Goal: Use online tool/utility: Utilize a website feature to perform a specific function

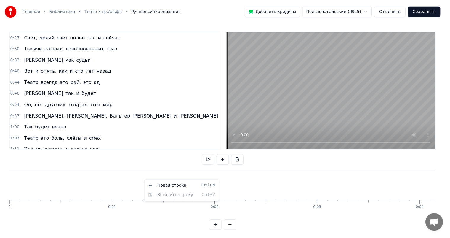
scroll to position [0, 13906]
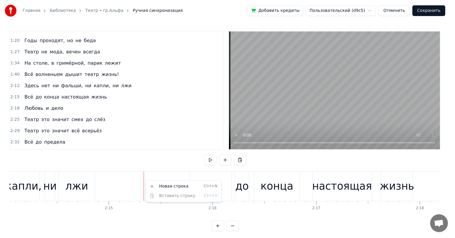
click at [235, 133] on html "Главная Библиотека Театр • гр.Альфа Ручная синхронизация Добавить кредиты Польз…" at bounding box center [227, 120] width 455 height 240
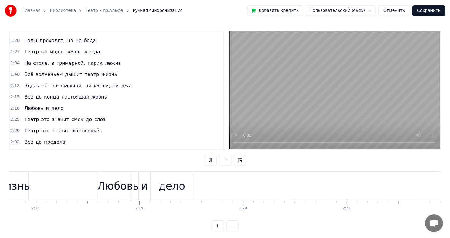
scroll to position [0, 14291]
click at [166, 191] on div "дело" at bounding box center [171, 186] width 27 height 16
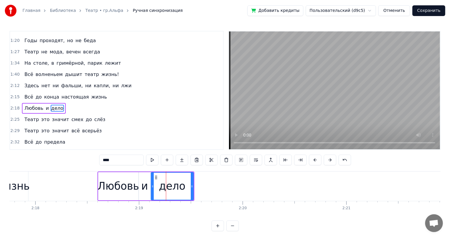
scroll to position [143, 0]
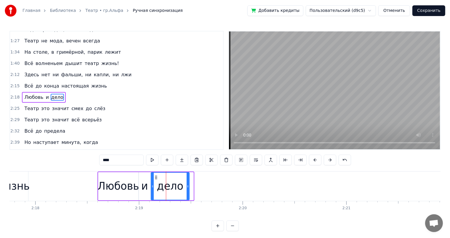
drag, startPoint x: 192, startPoint y: 184, endPoint x: 188, endPoint y: 185, distance: 3.9
click at [188, 185] on icon at bounding box center [188, 186] width 2 height 5
click at [129, 189] on div "Любовь" at bounding box center [118, 186] width 41 height 16
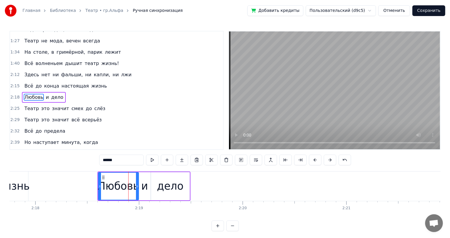
click at [141, 184] on div "и" at bounding box center [145, 186] width 12 height 28
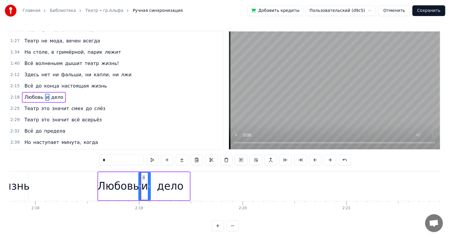
click at [160, 181] on div "дело" at bounding box center [170, 186] width 27 height 16
type input "****"
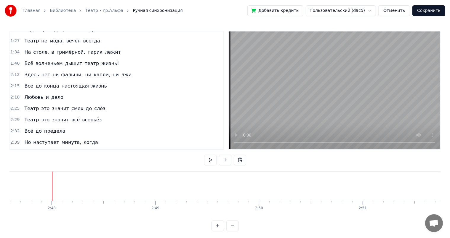
scroll to position [0, 17399]
click at [234, 219] on div "0:27 Свет, яркий свет полон зал и сейчас 0:30 Тысячи разных, взволнованных глаз…" at bounding box center [224, 131] width 431 height 200
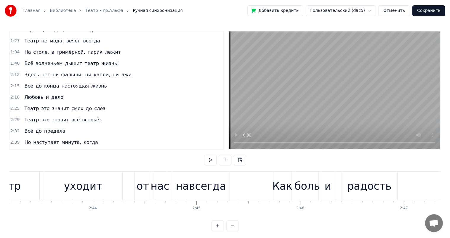
scroll to position [0, 16988]
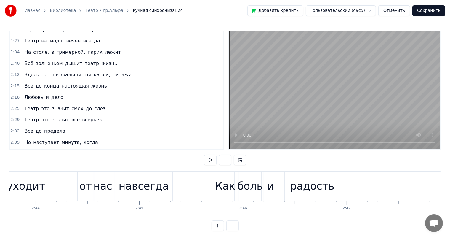
click at [257, 177] on div "боль" at bounding box center [250, 185] width 22 height 29
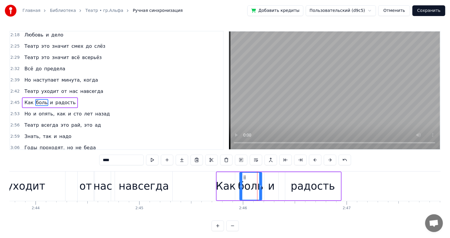
scroll to position [208, 0]
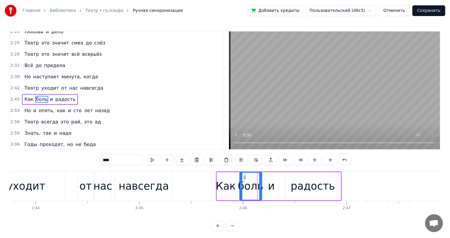
click at [273, 185] on div "и" at bounding box center [271, 186] width 7 height 16
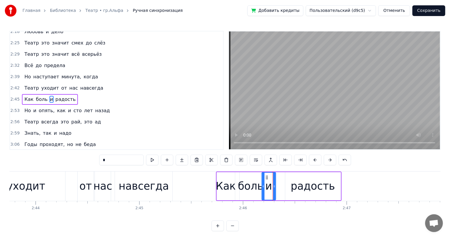
drag, startPoint x: 270, startPoint y: 177, endPoint x: 267, endPoint y: 178, distance: 3.5
click at [267, 178] on icon at bounding box center [266, 177] width 5 height 5
click at [286, 182] on div "радость" at bounding box center [312, 186] width 55 height 28
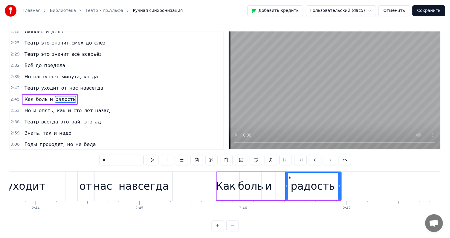
type input "*******"
click at [288, 177] on icon at bounding box center [290, 177] width 5 height 5
drag, startPoint x: 288, startPoint y: 175, endPoint x: 281, endPoint y: 179, distance: 8.4
click at [281, 179] on icon at bounding box center [280, 177] width 5 height 5
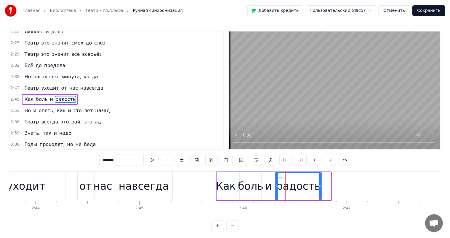
drag, startPoint x: 328, startPoint y: 183, endPoint x: 319, endPoint y: 187, distance: 10.2
click at [319, 187] on icon at bounding box center [320, 186] width 2 height 5
click at [72, 189] on div "Театр уходит от нас навсегда" at bounding box center [43, 185] width 261 height 29
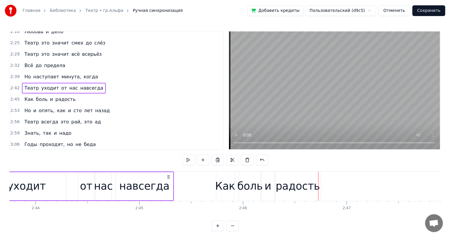
click at [158, 188] on div "навсегда" at bounding box center [144, 186] width 50 height 16
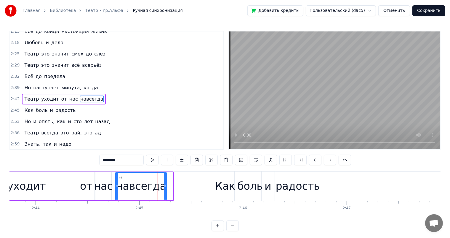
drag, startPoint x: 172, startPoint y: 185, endPoint x: 165, endPoint y: 188, distance: 7.0
click at [165, 188] on icon at bounding box center [165, 186] width 2 height 5
click at [67, 187] on div "Театр уходит от нас навсегда" at bounding box center [40, 185] width 255 height 29
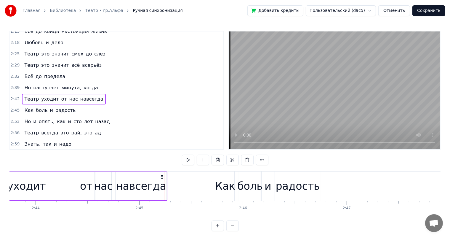
click at [50, 181] on div "уходит" at bounding box center [27, 186] width 78 height 28
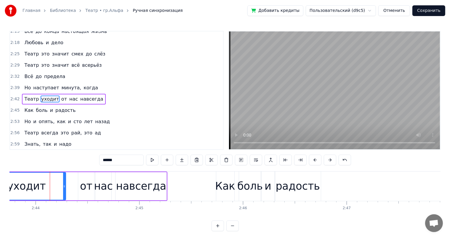
scroll to position [0, 16949]
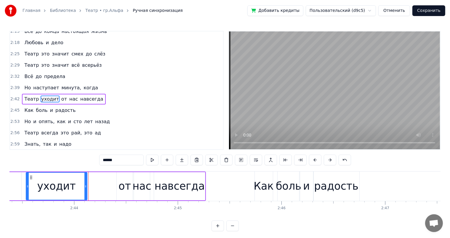
drag, startPoint x: 101, startPoint y: 185, endPoint x: 84, endPoint y: 187, distance: 17.3
click at [84, 187] on icon at bounding box center [85, 186] width 2 height 5
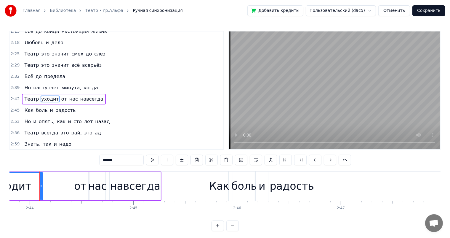
scroll to position [0, 16835]
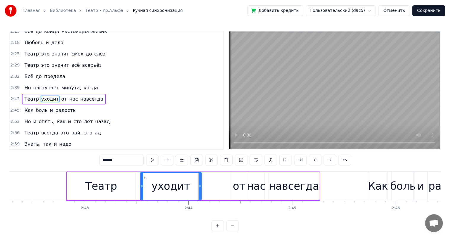
click at [19, 183] on div at bounding box center [149, 185] width 33948 height 29
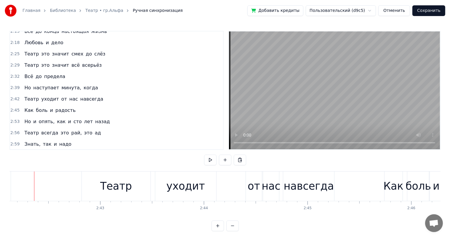
scroll to position [0, 16814]
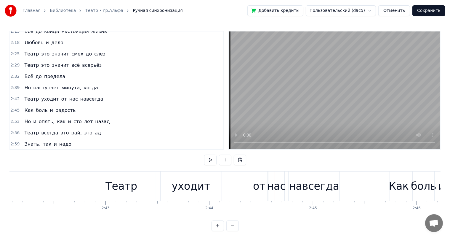
click at [145, 169] on div "0:27 Свет, яркий свет полон зал и сейчас 0:30 Тысячи разных, взволнованных глаз…" at bounding box center [224, 131] width 431 height 200
click at [134, 186] on div "Театр" at bounding box center [122, 186] width 32 height 16
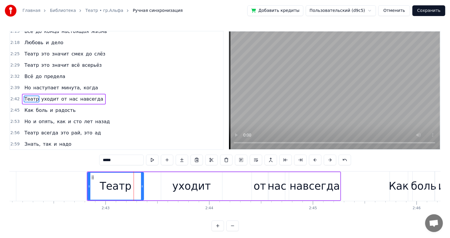
drag, startPoint x: 155, startPoint y: 187, endPoint x: 141, endPoint y: 193, distance: 14.8
click at [141, 193] on div at bounding box center [142, 186] width 2 height 27
click at [197, 191] on div "уходит" at bounding box center [192, 186] width 39 height 16
type input "******"
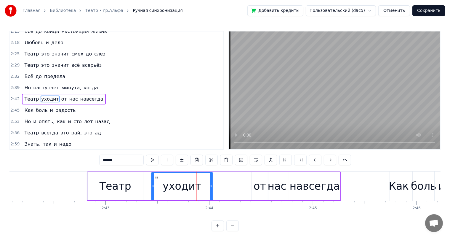
drag, startPoint x: 166, startPoint y: 176, endPoint x: 157, endPoint y: 180, distance: 10.2
click at [157, 180] on div "уходит" at bounding box center [182, 186] width 60 height 27
click at [208, 180] on div "уходит" at bounding box center [182, 186] width 60 height 27
click at [234, 184] on div "Театр уходит от нас навсегда" at bounding box center [214, 185] width 255 height 29
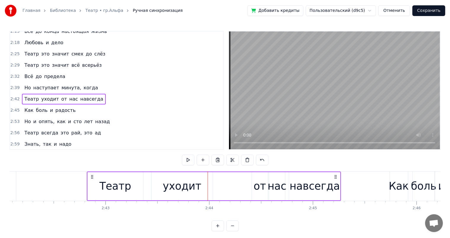
click at [264, 185] on div "от" at bounding box center [260, 186] width 12 height 16
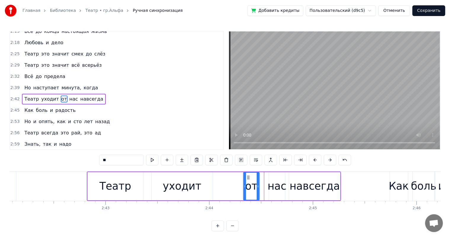
drag, startPoint x: 255, startPoint y: 176, endPoint x: 247, endPoint y: 179, distance: 8.7
click at [247, 179] on icon at bounding box center [248, 177] width 5 height 5
click at [266, 178] on div "Театр уходит от нас навсегда" at bounding box center [214, 185] width 255 height 29
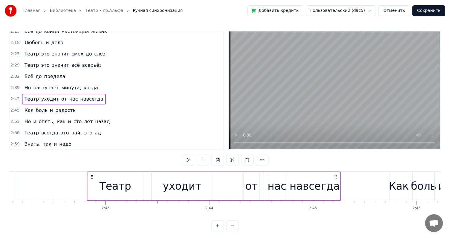
click at [275, 179] on div "нас" at bounding box center [277, 186] width 19 height 16
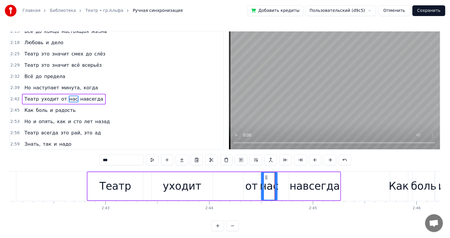
drag, startPoint x: 273, startPoint y: 175, endPoint x: 266, endPoint y: 181, distance: 9.5
click at [266, 181] on div "нас" at bounding box center [269, 186] width 15 height 27
drag, startPoint x: 38, startPoint y: 182, endPoint x: 86, endPoint y: 187, distance: 48.0
click at [43, 185] on div at bounding box center [169, 185] width 33948 height 29
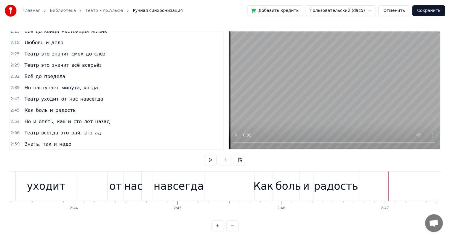
scroll to position [0, 16911]
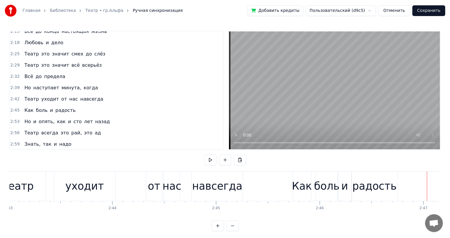
click at [262, 178] on div at bounding box center [73, 185] width 33948 height 29
click at [242, 184] on div "навсегда" at bounding box center [217, 185] width 51 height 29
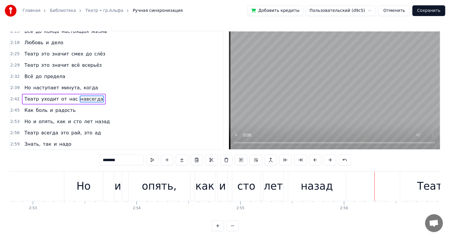
scroll to position [0, 17885]
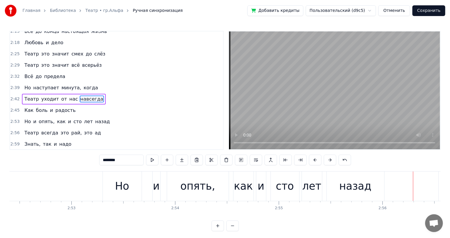
click at [192, 185] on div "опять," at bounding box center [198, 186] width 35 height 16
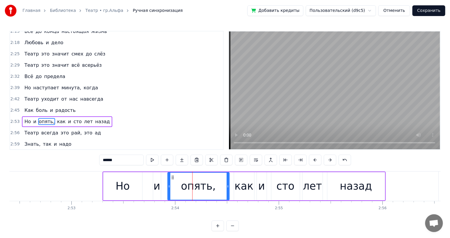
type input "******"
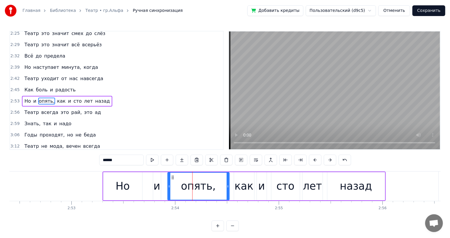
scroll to position [219, 0]
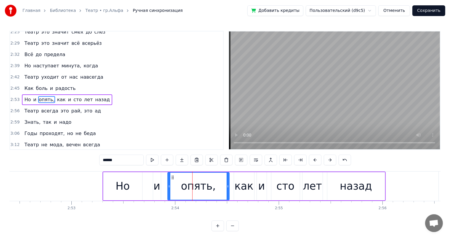
click at [163, 188] on div "Но и опять, как и сто лет назад" at bounding box center [244, 185] width 283 height 29
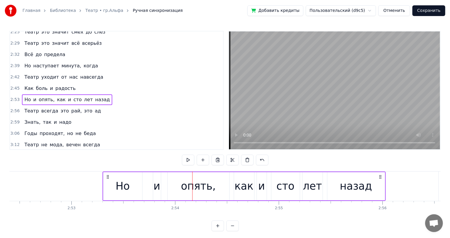
click at [157, 184] on div "и" at bounding box center [157, 186] width 7 height 16
drag, startPoint x: 153, startPoint y: 180, endPoint x: 150, endPoint y: 181, distance: 3.0
click at [150, 181] on div at bounding box center [150, 186] width 2 height 27
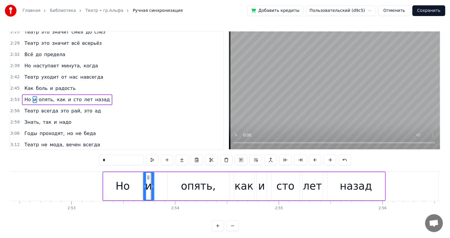
drag, startPoint x: 155, startPoint y: 177, endPoint x: 148, endPoint y: 181, distance: 7.8
click at [148, 181] on div "и" at bounding box center [148, 186] width 10 height 27
click at [197, 181] on div "опять," at bounding box center [198, 186] width 35 height 16
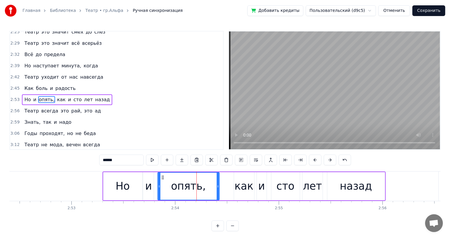
drag, startPoint x: 173, startPoint y: 178, endPoint x: 162, endPoint y: 180, distance: 10.7
click at [162, 180] on div "опять," at bounding box center [188, 186] width 61 height 27
drag, startPoint x: 218, startPoint y: 185, endPoint x: 208, endPoint y: 190, distance: 10.7
click at [206, 191] on div at bounding box center [204, 186] width 2 height 27
click at [314, 192] on div "лет" at bounding box center [312, 186] width 19 height 16
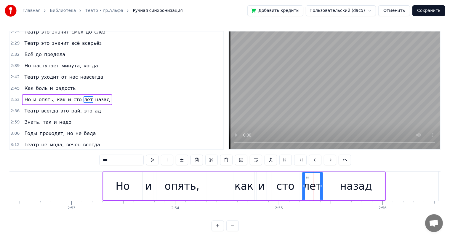
click at [276, 185] on div "сто" at bounding box center [286, 186] width 28 height 28
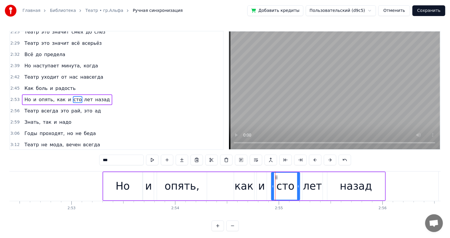
click at [298, 184] on div "сто" at bounding box center [285, 186] width 29 height 28
click at [295, 185] on icon at bounding box center [296, 186] width 2 height 5
click at [319, 186] on div "лет" at bounding box center [313, 186] width 20 height 28
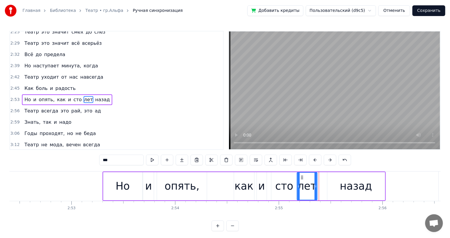
drag, startPoint x: 307, startPoint y: 177, endPoint x: 302, endPoint y: 180, distance: 5.8
click at [302, 180] on div "лет" at bounding box center [307, 186] width 20 height 27
click at [372, 183] on div "назад" at bounding box center [357, 186] width 58 height 28
type input "*****"
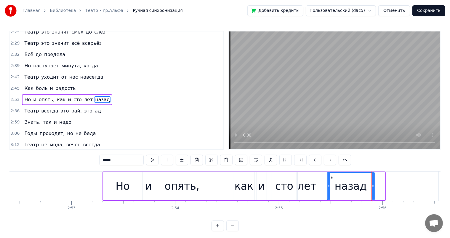
drag, startPoint x: 383, startPoint y: 184, endPoint x: 372, endPoint y: 189, distance: 11.2
click at [372, 189] on div at bounding box center [373, 186] width 2 height 27
drag, startPoint x: 332, startPoint y: 176, endPoint x: 329, endPoint y: 177, distance: 3.1
click at [329, 177] on icon at bounding box center [329, 177] width 5 height 5
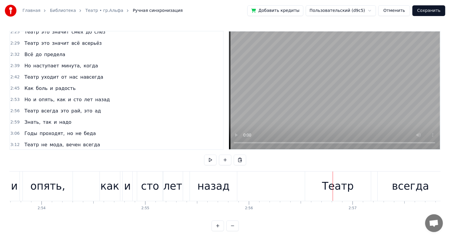
scroll to position [0, 17981]
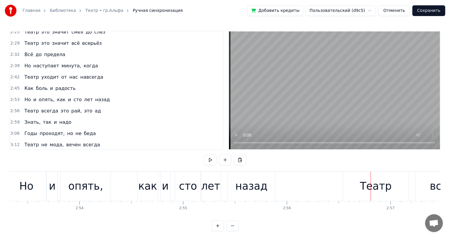
drag, startPoint x: 238, startPoint y: 184, endPoint x: 231, endPoint y: 181, distance: 8.3
click at [237, 184] on div "назад" at bounding box center [251, 185] width 47 height 29
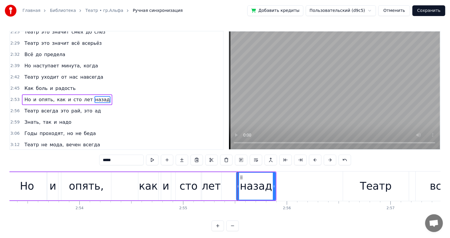
drag, startPoint x: 229, startPoint y: 185, endPoint x: 237, endPoint y: 186, distance: 8.1
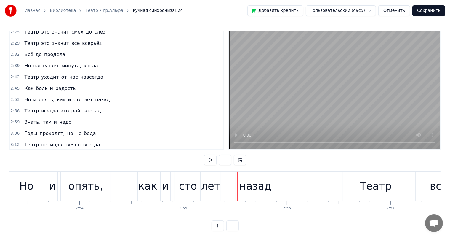
drag, startPoint x: 240, startPoint y: 177, endPoint x: 232, endPoint y: 178, distance: 7.8
click at [228, 179] on div "Но и опять, как и сто лет назад" at bounding box center [142, 185] width 270 height 29
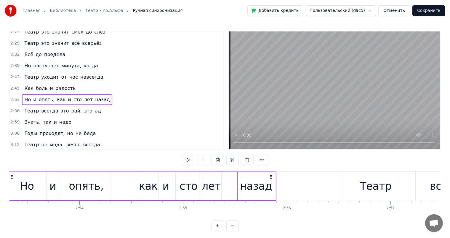
drag, startPoint x: 241, startPoint y: 178, endPoint x: 237, endPoint y: 179, distance: 4.3
click at [239, 178] on div "назад" at bounding box center [256, 186] width 39 height 28
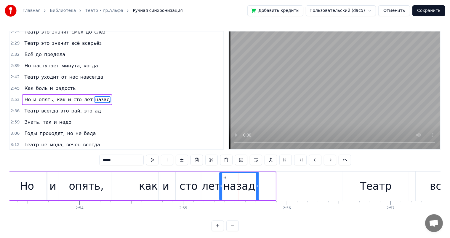
drag, startPoint x: 239, startPoint y: 178, endPoint x: 224, endPoint y: 181, distance: 15.4
click at [224, 181] on div "назад" at bounding box center [239, 186] width 39 height 27
click at [214, 179] on div "лет" at bounding box center [211, 186] width 19 height 16
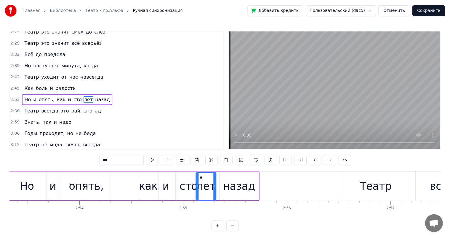
drag, startPoint x: 206, startPoint y: 176, endPoint x: 201, endPoint y: 178, distance: 5.5
click at [201, 178] on icon at bounding box center [201, 177] width 5 height 5
click at [187, 182] on div "сто" at bounding box center [189, 186] width 18 height 16
type input "***"
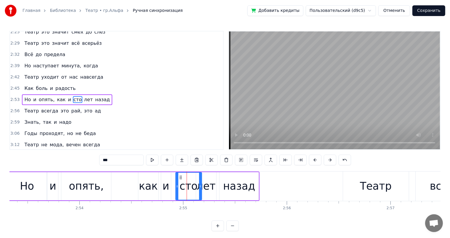
drag, startPoint x: 175, startPoint y: 187, endPoint x: 178, endPoint y: 186, distance: 3.5
click at [178, 186] on div "сто" at bounding box center [188, 186] width 27 height 28
click at [178, 186] on div at bounding box center [178, 185] width 0 height 29
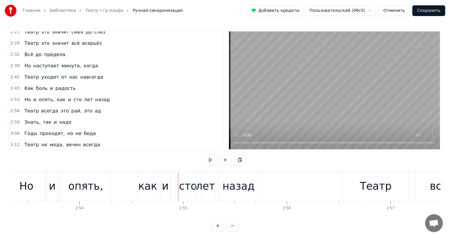
click at [175, 186] on div "сто" at bounding box center [188, 185] width 26 height 29
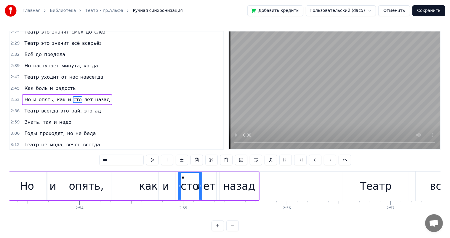
click at [179, 185] on icon at bounding box center [179, 186] width 2 height 5
drag, startPoint x: 183, startPoint y: 178, endPoint x: 179, endPoint y: 180, distance: 3.7
click at [179, 180] on div "сто" at bounding box center [186, 186] width 23 height 27
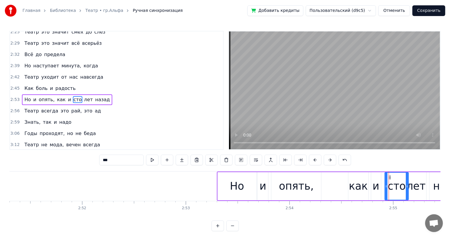
scroll to position [0, 17733]
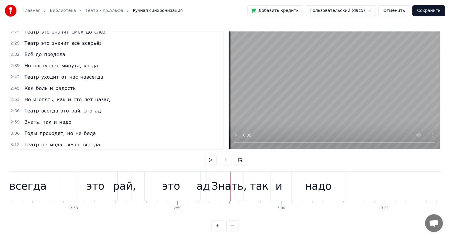
scroll to position [0, 18268]
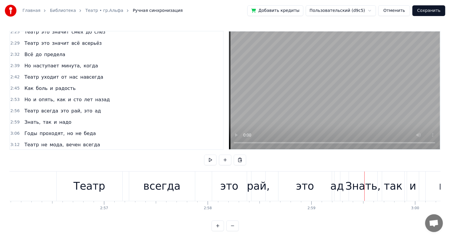
click at [165, 186] on div "всегда" at bounding box center [161, 186] width 37 height 16
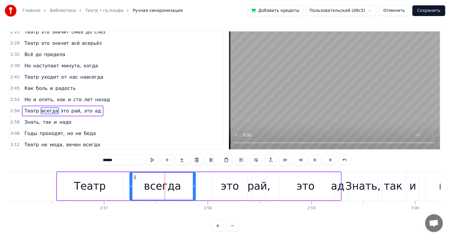
scroll to position [230, 0]
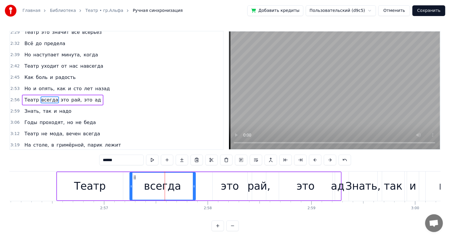
click at [124, 187] on div "Театр всегда это рай, это ад" at bounding box center [198, 185] width 285 height 29
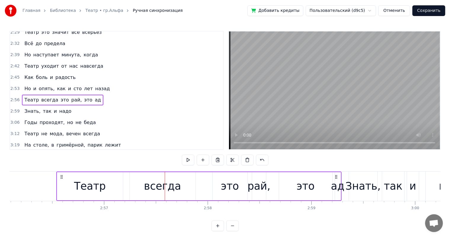
click at [105, 189] on div "Театр" at bounding box center [90, 186] width 66 height 28
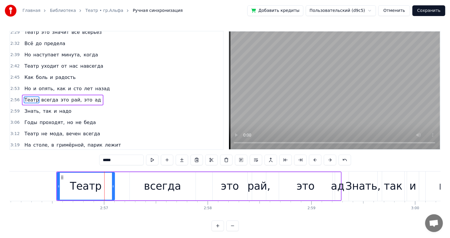
drag, startPoint x: 122, startPoint y: 187, endPoint x: 127, endPoint y: 186, distance: 5.4
click at [114, 188] on icon at bounding box center [113, 186] width 2 height 5
click at [164, 188] on div "всегда" at bounding box center [162, 186] width 37 height 16
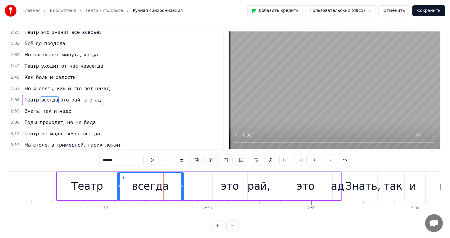
drag, startPoint x: 134, startPoint y: 178, endPoint x: 125, endPoint y: 186, distance: 11.7
click at [122, 181] on div "всегда" at bounding box center [150, 186] width 65 height 27
click at [176, 188] on icon at bounding box center [177, 186] width 2 height 5
click at [222, 187] on div "это" at bounding box center [230, 186] width 35 height 28
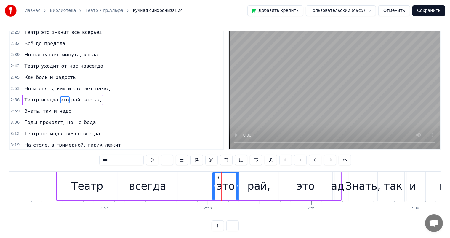
drag, startPoint x: 247, startPoint y: 180, endPoint x: 238, endPoint y: 180, distance: 8.3
click at [238, 180] on div at bounding box center [238, 186] width 2 height 27
drag, startPoint x: 263, startPoint y: 181, endPoint x: 254, endPoint y: 181, distance: 8.3
click at [262, 182] on div "рай," at bounding box center [258, 186] width 23 height 16
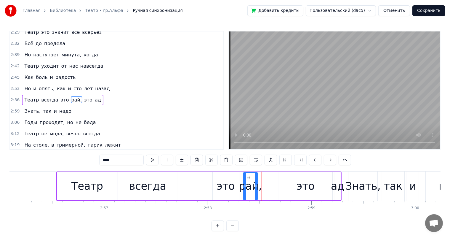
drag, startPoint x: 257, startPoint y: 177, endPoint x: 248, endPoint y: 178, distance: 8.6
click at [248, 178] on icon at bounding box center [248, 177] width 5 height 5
click at [303, 185] on div "это" at bounding box center [306, 186] width 18 height 16
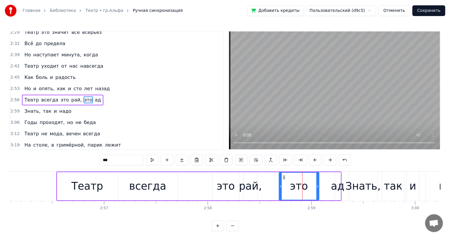
drag, startPoint x: 332, startPoint y: 184, endPoint x: 318, endPoint y: 186, distance: 13.5
click at [318, 186] on icon at bounding box center [318, 186] width 2 height 5
click at [341, 181] on div "ад" at bounding box center [338, 186] width 14 height 16
type input "**"
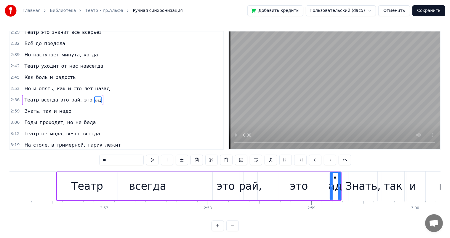
drag, startPoint x: 336, startPoint y: 181, endPoint x: 330, endPoint y: 183, distance: 5.3
click at [330, 183] on div at bounding box center [331, 186] width 2 height 27
drag, startPoint x: 334, startPoint y: 177, endPoint x: 325, endPoint y: 180, distance: 9.6
click at [325, 180] on div "ад" at bounding box center [326, 186] width 10 height 27
drag, startPoint x: 27, startPoint y: 185, endPoint x: 33, endPoint y: 180, distance: 7.6
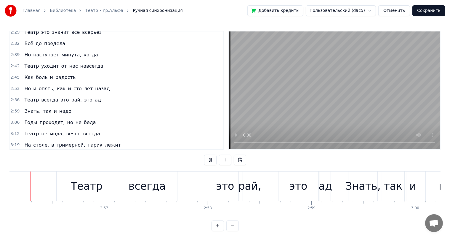
scroll to position [0, 18257]
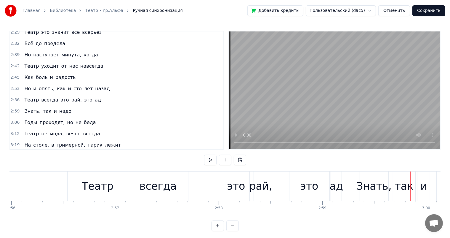
click at [228, 187] on div "это" at bounding box center [236, 185] width 26 height 29
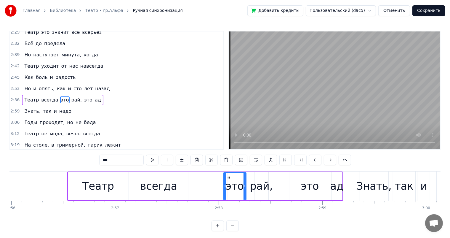
drag, startPoint x: 249, startPoint y: 186, endPoint x: 245, endPoint y: 188, distance: 4.4
click at [245, 188] on icon at bounding box center [245, 186] width 2 height 5
click at [255, 188] on div "рай," at bounding box center [261, 186] width 23 height 16
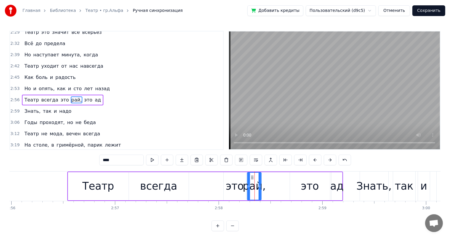
drag, startPoint x: 258, startPoint y: 176, endPoint x: 251, endPoint y: 179, distance: 7.7
click at [251, 179] on icon at bounding box center [252, 177] width 5 height 5
click at [309, 181] on div "это" at bounding box center [310, 186] width 18 height 16
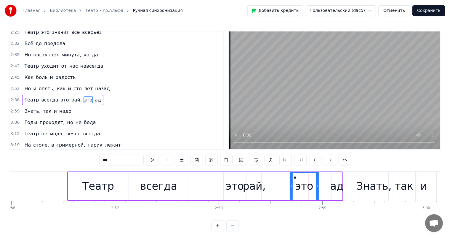
drag, startPoint x: 328, startPoint y: 186, endPoint x: 317, endPoint y: 188, distance: 11.5
click at [317, 188] on icon at bounding box center [317, 186] width 2 height 5
click at [340, 181] on div "ад" at bounding box center [337, 186] width 14 height 16
type input "**"
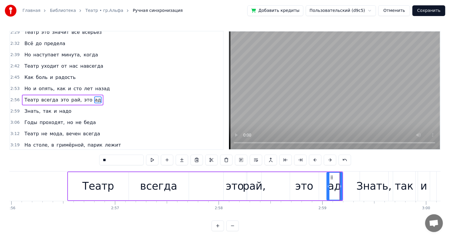
drag, startPoint x: 334, startPoint y: 183, endPoint x: 329, endPoint y: 185, distance: 5.0
click at [329, 185] on icon at bounding box center [328, 186] width 2 height 5
drag, startPoint x: 331, startPoint y: 177, endPoint x: 326, endPoint y: 178, distance: 5.2
click at [326, 178] on icon at bounding box center [327, 177] width 5 height 5
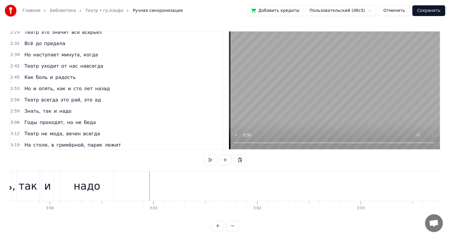
scroll to position [0, 18344]
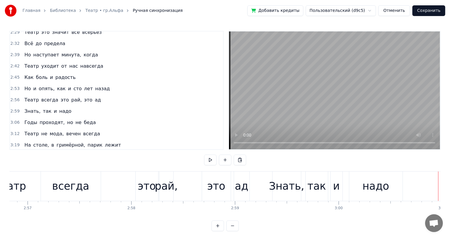
drag, startPoint x: 291, startPoint y: 189, endPoint x: 313, endPoint y: 187, distance: 22.1
click at [292, 189] on div "Знать," at bounding box center [286, 186] width 35 height 16
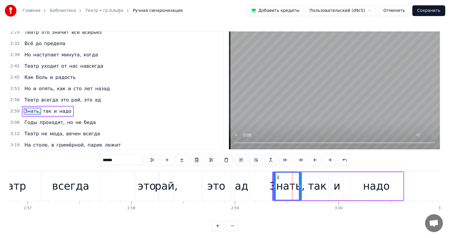
scroll to position [241, 0]
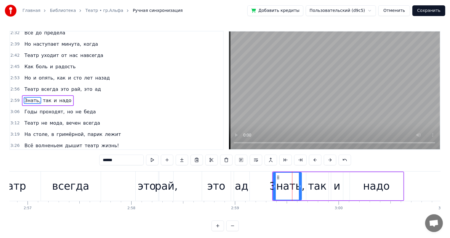
click at [313, 187] on div "так" at bounding box center [317, 186] width 19 height 16
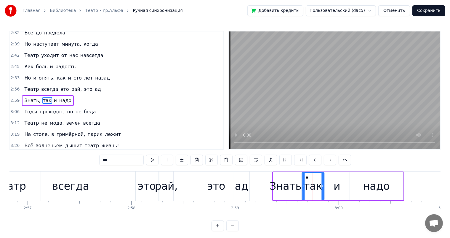
drag, startPoint x: 312, startPoint y: 176, endPoint x: 308, endPoint y: 177, distance: 4.2
click at [308, 177] on icon at bounding box center [307, 177] width 5 height 5
click at [338, 181] on div "и" at bounding box center [337, 186] width 7 height 16
drag, startPoint x: 336, startPoint y: 176, endPoint x: 333, endPoint y: 177, distance: 4.0
click at [333, 177] on icon at bounding box center [332, 177] width 5 height 5
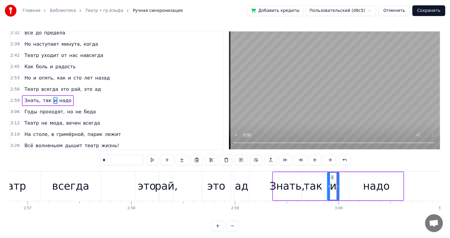
click at [364, 185] on div "надо" at bounding box center [376, 186] width 53 height 28
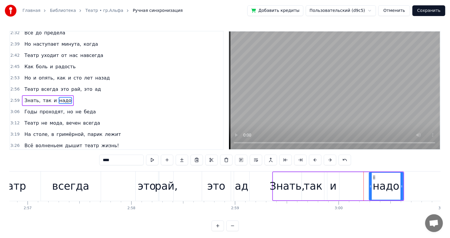
drag, startPoint x: 351, startPoint y: 186, endPoint x: 370, endPoint y: 184, distance: 19.3
click at [370, 184] on icon at bounding box center [371, 186] width 2 height 5
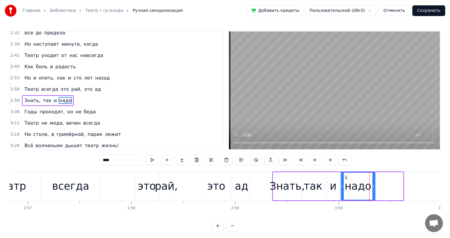
drag, startPoint x: 373, startPoint y: 177, endPoint x: 345, endPoint y: 179, distance: 28.0
click at [345, 179] on div "надо" at bounding box center [357, 186] width 33 height 27
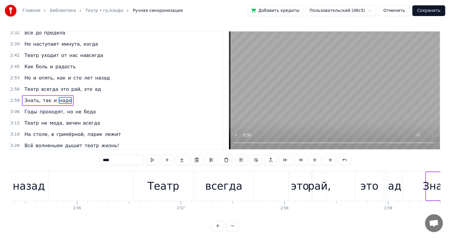
scroll to position [0, 18134]
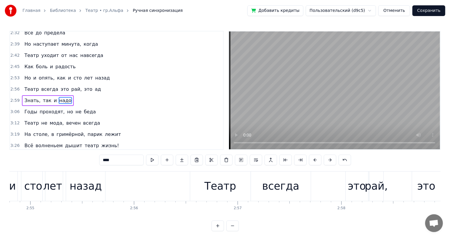
drag, startPoint x: 91, startPoint y: 183, endPoint x: 71, endPoint y: 185, distance: 19.9
click at [89, 184] on div "назад" at bounding box center [86, 186] width 32 height 16
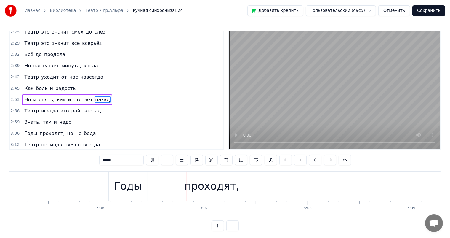
scroll to position [0, 19293]
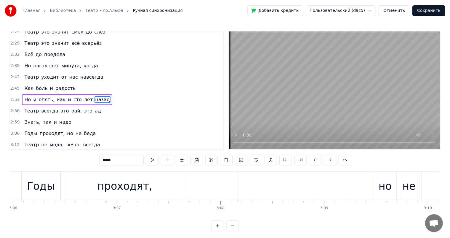
click at [135, 174] on div "проходят," at bounding box center [125, 185] width 120 height 29
type input "*********"
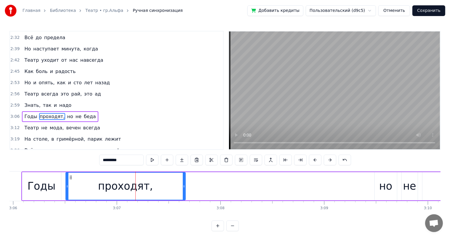
scroll to position [252, 0]
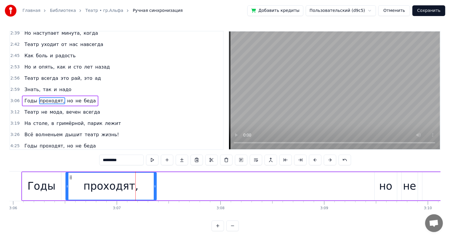
drag, startPoint x: 183, startPoint y: 186, endPoint x: 154, endPoint y: 193, distance: 29.9
click at [154, 193] on div at bounding box center [155, 186] width 2 height 27
click at [4, 184] on div "Главная Библиотека Театр • гр.Альфа Ручная синхронизация Добавить кредиты Польз…" at bounding box center [225, 115] width 450 height 231
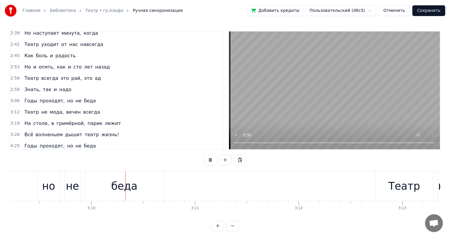
scroll to position [0, 19655]
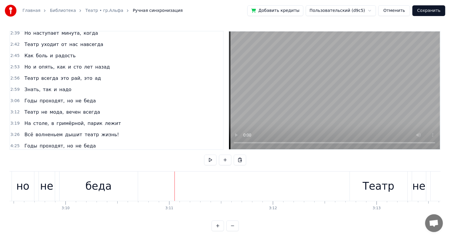
click at [104, 187] on div "беда" at bounding box center [98, 186] width 26 height 16
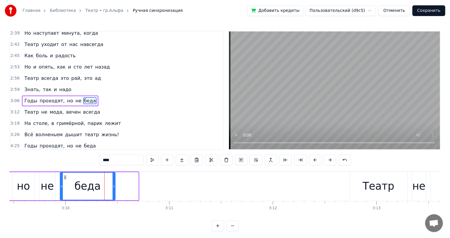
drag, startPoint x: 137, startPoint y: 185, endPoint x: 114, endPoint y: 190, distance: 23.7
click at [114, 190] on div at bounding box center [114, 186] width 2 height 27
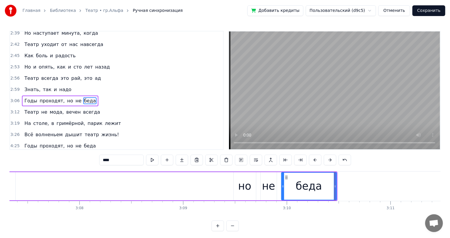
click at [100, 180] on div "Годы проходят, но не беда" at bounding box center [108, 185] width 457 height 29
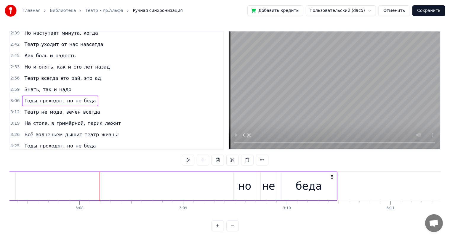
click at [169, 200] on div "Годы проходят, но не беда" at bounding box center [108, 185] width 457 height 29
click at [175, 189] on div "Годы проходят, но не беда" at bounding box center [108, 185] width 457 height 29
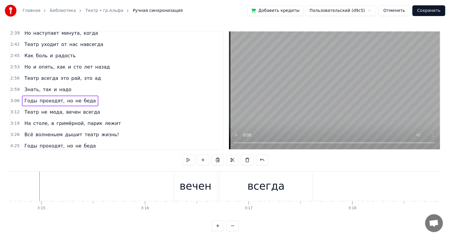
scroll to position [0, 19968]
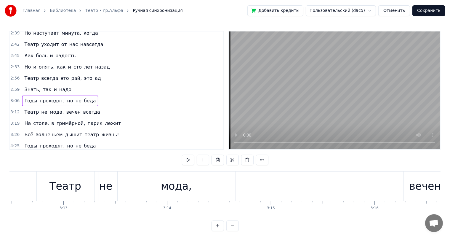
click at [202, 187] on div "мода," at bounding box center [177, 185] width 118 height 29
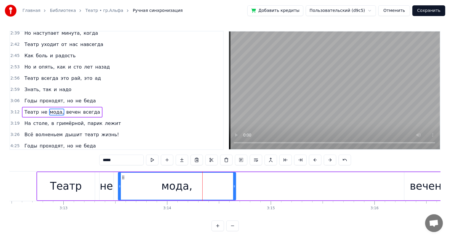
scroll to position [263, 0]
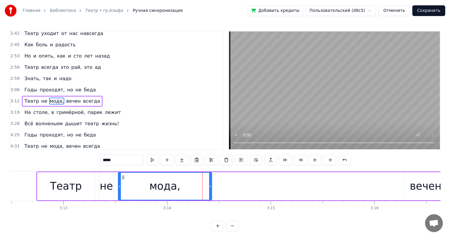
drag, startPoint x: 233, startPoint y: 186, endPoint x: 209, endPoint y: 193, distance: 25.0
click at [209, 193] on div at bounding box center [210, 186] width 2 height 27
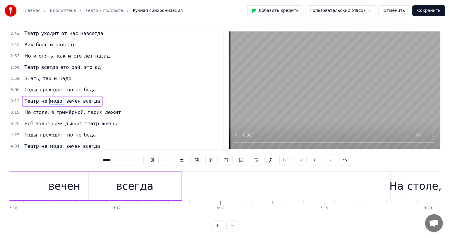
scroll to position [0, 20347]
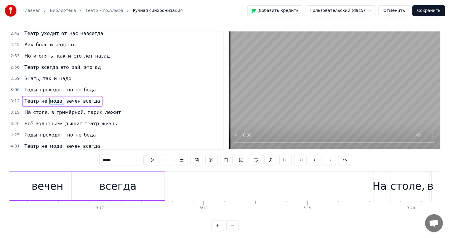
click at [137, 193] on div "всегда" at bounding box center [118, 186] width 93 height 28
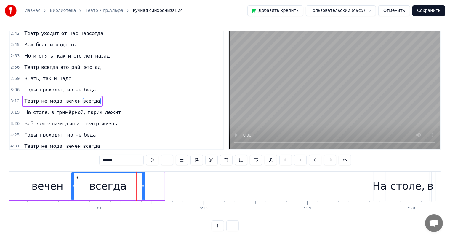
drag, startPoint x: 162, startPoint y: 185, endPoint x: 143, endPoint y: 192, distance: 21.2
click at [143, 192] on div at bounding box center [143, 186] width 2 height 27
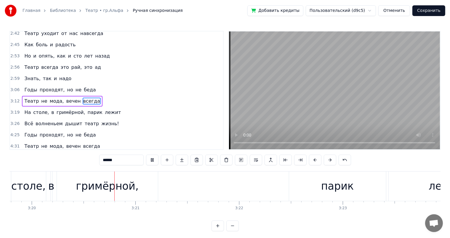
scroll to position [0, 20743]
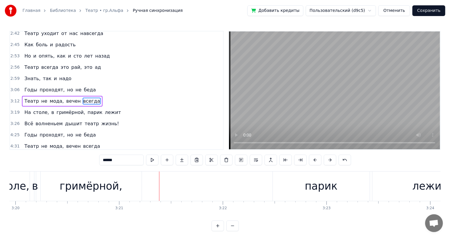
drag, startPoint x: 107, startPoint y: 196, endPoint x: 110, endPoint y: 195, distance: 3.0
click at [107, 196] on div "гримёрной," at bounding box center [91, 185] width 101 height 29
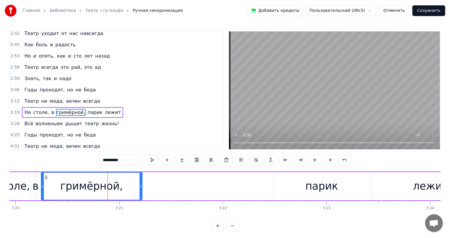
scroll to position [274, 0]
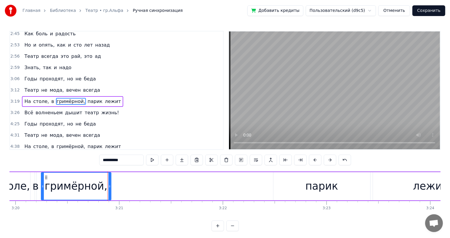
drag, startPoint x: 141, startPoint y: 186, endPoint x: 110, endPoint y: 192, distance: 31.7
click at [110, 192] on div at bounding box center [109, 186] width 2 height 27
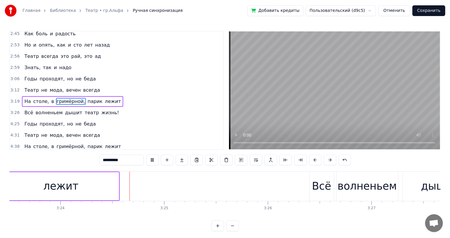
scroll to position [0, 21133]
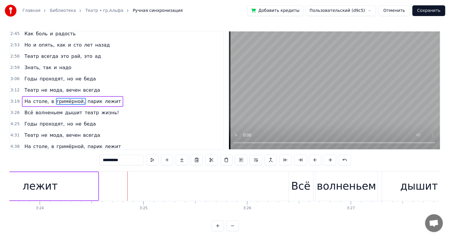
click at [70, 186] on div "лежит" at bounding box center [41, 186] width 116 height 28
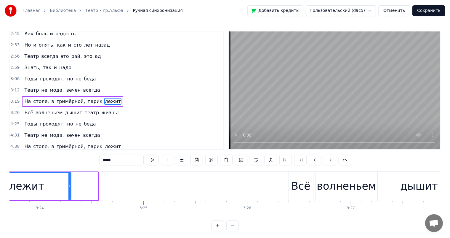
drag, startPoint x: 95, startPoint y: 187, endPoint x: 68, endPoint y: 189, distance: 27.1
click at [68, 189] on div at bounding box center [69, 186] width 2 height 27
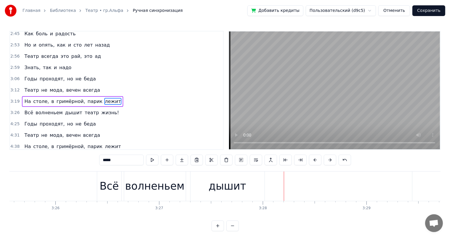
scroll to position [0, 21287]
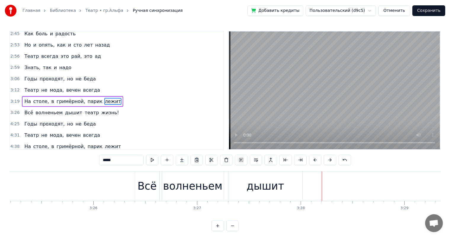
click at [191, 178] on div "волненьем" at bounding box center [193, 185] width 62 height 29
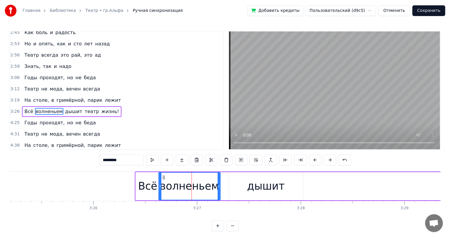
drag, startPoint x: 166, startPoint y: 176, endPoint x: 162, endPoint y: 181, distance: 6.3
click at [162, 181] on div "волненьем" at bounding box center [189, 186] width 61 height 27
click at [216, 186] on icon at bounding box center [216, 186] width 2 height 5
click at [243, 180] on div "дышит" at bounding box center [266, 186] width 74 height 28
type input "*****"
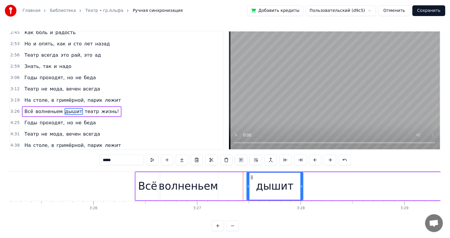
drag, startPoint x: 229, startPoint y: 185, endPoint x: 247, endPoint y: 184, distance: 17.8
click at [247, 184] on icon at bounding box center [248, 186] width 2 height 5
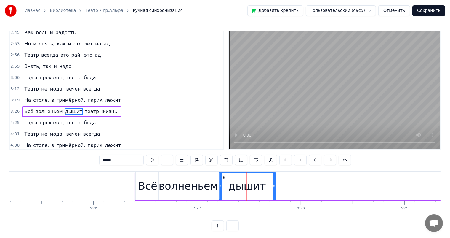
drag, startPoint x: 239, startPoint y: 182, endPoint x: 223, endPoint y: 184, distance: 16.7
click at [223, 184] on div "дышит" at bounding box center [248, 186] width 56 height 27
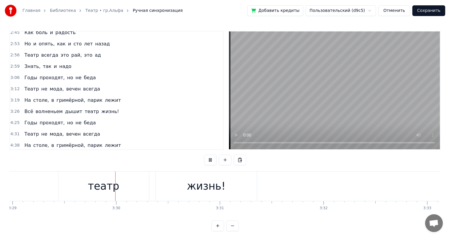
scroll to position [0, 21704]
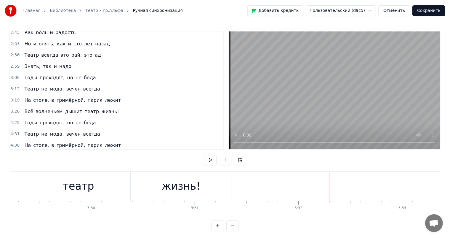
click at [186, 199] on div "жизнь!" at bounding box center [181, 185] width 101 height 29
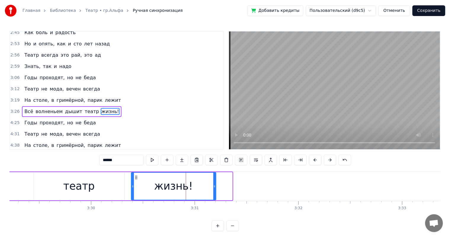
drag, startPoint x: 231, startPoint y: 184, endPoint x: 215, endPoint y: 189, distance: 17.2
click at [215, 189] on div at bounding box center [214, 186] width 2 height 27
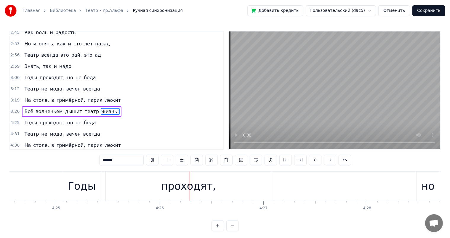
scroll to position [0, 27527]
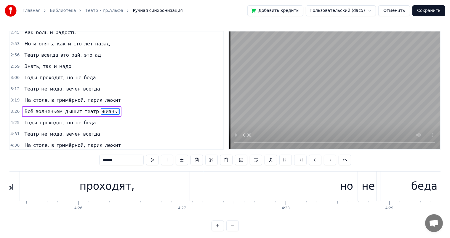
drag, startPoint x: 125, startPoint y: 179, endPoint x: 162, endPoint y: 178, distance: 36.8
click at [125, 179] on div "проходят," at bounding box center [107, 186] width 55 height 16
type input "*********"
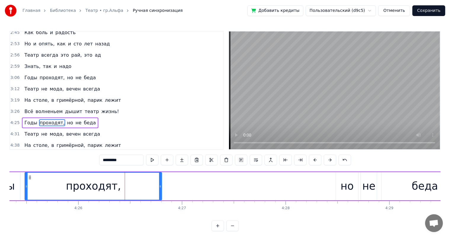
drag, startPoint x: 190, startPoint y: 186, endPoint x: 158, endPoint y: 192, distance: 32.6
click at [159, 192] on div at bounding box center [160, 186] width 2 height 27
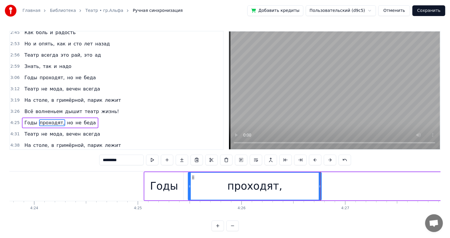
scroll to position [0, 27077]
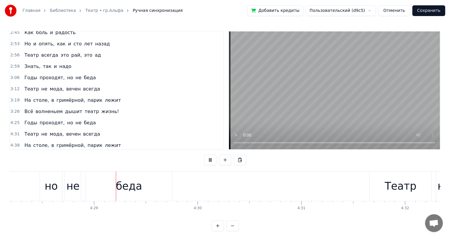
scroll to position [0, 27826]
click at [168, 186] on div "беда" at bounding box center [125, 185] width 87 height 29
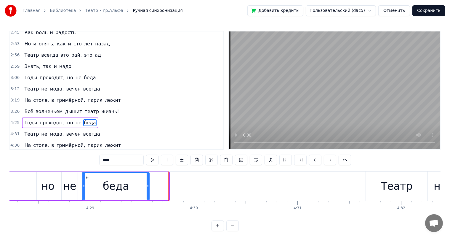
drag, startPoint x: 167, startPoint y: 187, endPoint x: 143, endPoint y: 186, distance: 23.7
click at [147, 186] on icon at bounding box center [148, 186] width 2 height 5
click at [7, 187] on div "Главная Библиотека Театр • гр.Альфа Ручная синхронизация Добавить кредиты Польз…" at bounding box center [225, 115] width 450 height 231
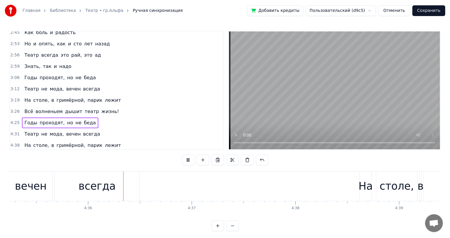
scroll to position [0, 28571]
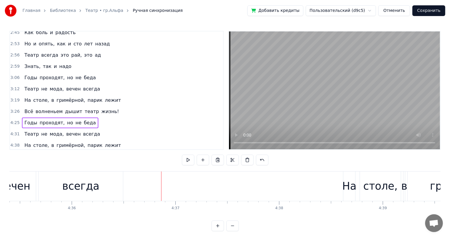
click at [92, 186] on div "всегда" at bounding box center [80, 186] width 37 height 16
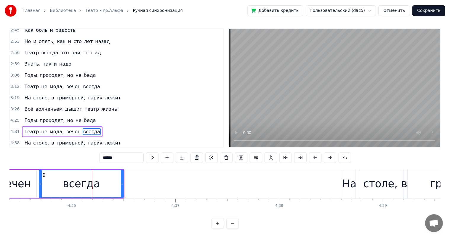
scroll to position [3, 0]
drag, startPoint x: 122, startPoint y: 184, endPoint x: 100, endPoint y: 190, distance: 21.9
click at [100, 190] on div at bounding box center [101, 183] width 2 height 27
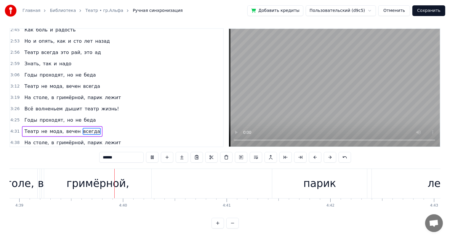
scroll to position [0, 28945]
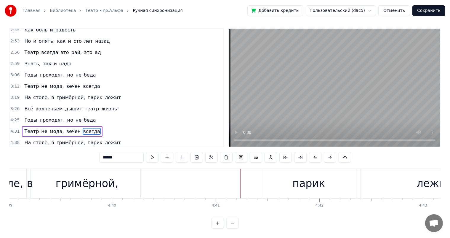
click at [119, 190] on div "гримёрной," at bounding box center [86, 183] width 107 height 29
type input "**********"
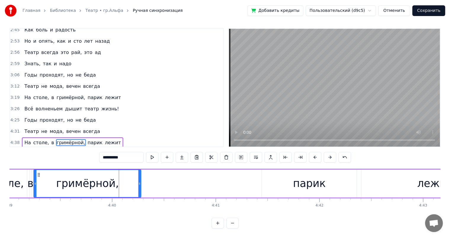
scroll to position [8, 0]
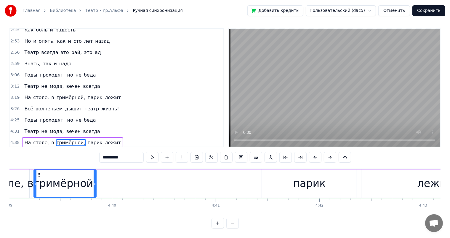
drag, startPoint x: 140, startPoint y: 178, endPoint x: 95, endPoint y: 178, distance: 44.8
click at [95, 181] on icon at bounding box center [95, 183] width 2 height 5
drag, startPoint x: 95, startPoint y: 178, endPoint x: 202, endPoint y: 215, distance: 113.1
click at [101, 181] on icon at bounding box center [101, 183] width 2 height 5
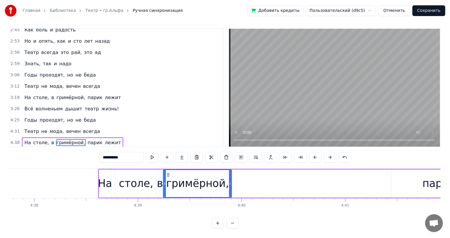
scroll to position [0, 28778]
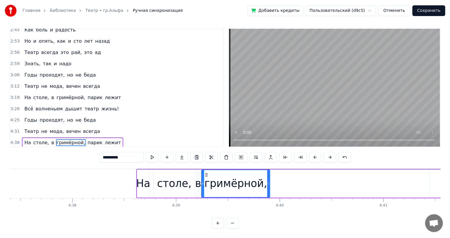
drag, startPoint x: 44, startPoint y: 183, endPoint x: 83, endPoint y: 183, distance: 39.1
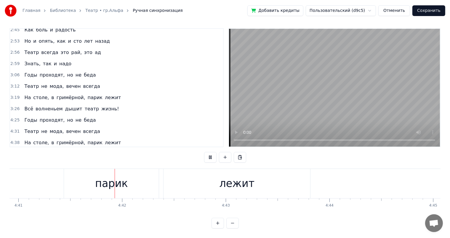
scroll to position [0, 29154]
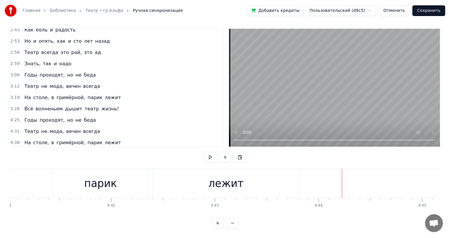
drag, startPoint x: 240, startPoint y: 174, endPoint x: 280, endPoint y: 175, distance: 39.7
click at [240, 174] on div "лежит" at bounding box center [226, 183] width 147 height 29
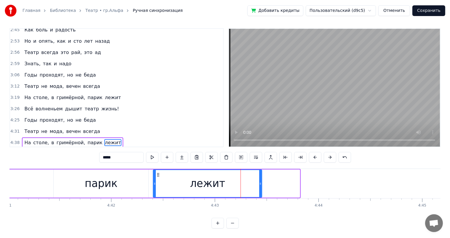
drag, startPoint x: 298, startPoint y: 176, endPoint x: 260, endPoint y: 176, distance: 37.9
click at [260, 181] on icon at bounding box center [260, 183] width 2 height 5
drag, startPoint x: 24, startPoint y: 185, endPoint x: 52, endPoint y: 183, distance: 28.0
click at [25, 185] on div "На столе, в гримёрной, парик лежит" at bounding box center [11, 183] width 503 height 29
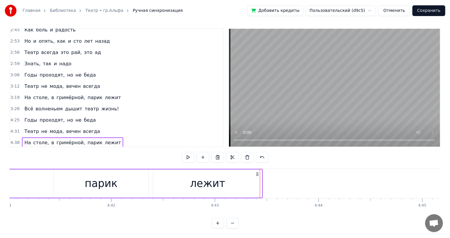
scroll to position [0, 29139]
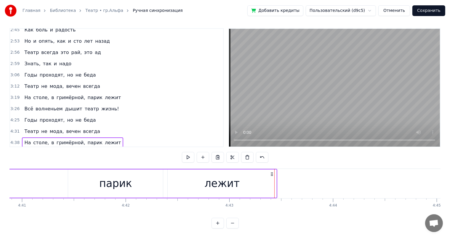
click at [66, 185] on div "На столе, в гримёрной, парик лежит" at bounding box center [26, 183] width 503 height 29
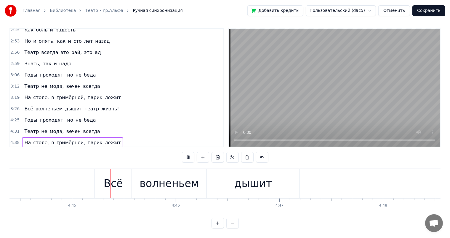
scroll to position [0, 29515]
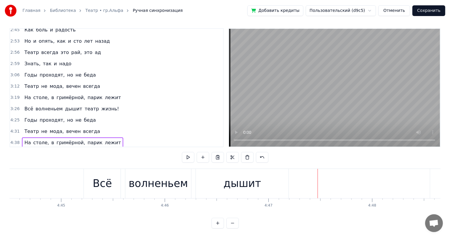
click at [228, 190] on div "дышит" at bounding box center [242, 183] width 93 height 29
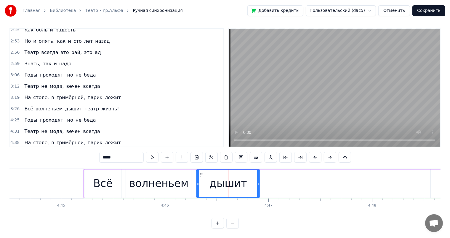
drag, startPoint x: 288, startPoint y: 177, endPoint x: 259, endPoint y: 184, distance: 30.2
click at [259, 184] on div at bounding box center [258, 183] width 2 height 27
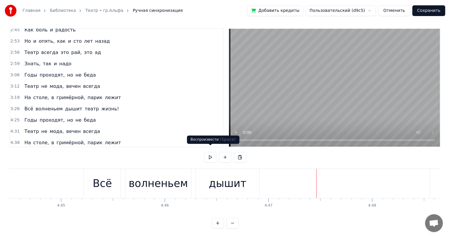
click at [159, 175] on div "волненьем" at bounding box center [158, 183] width 59 height 16
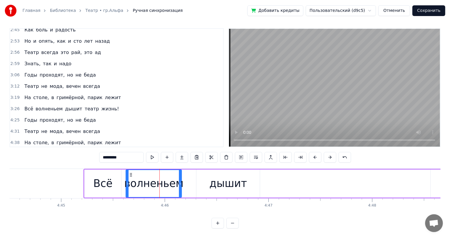
drag, startPoint x: 191, startPoint y: 178, endPoint x: 181, endPoint y: 176, distance: 10.2
click at [181, 181] on icon at bounding box center [180, 183] width 2 height 5
click at [205, 173] on div "дышит" at bounding box center [228, 183] width 63 height 28
type input "*****"
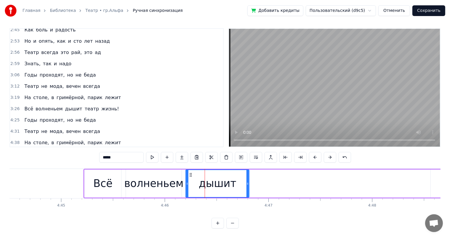
drag, startPoint x: 201, startPoint y: 168, endPoint x: 191, endPoint y: 170, distance: 10.9
click at [191, 172] on icon at bounding box center [191, 174] width 5 height 5
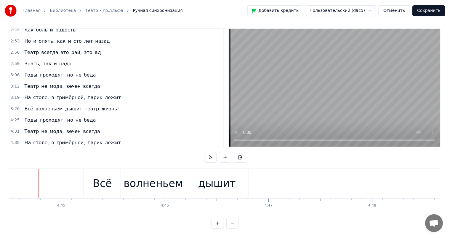
scroll to position [0, 29514]
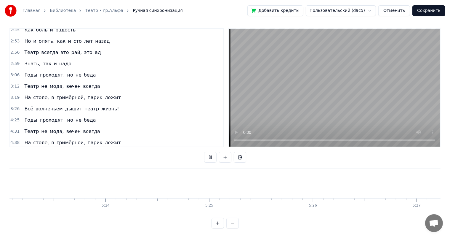
scroll to position [0, 33517]
click at [433, 10] on button "Сохранить" at bounding box center [429, 10] width 33 height 11
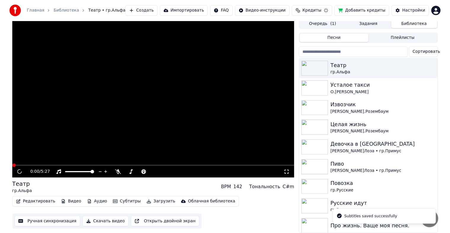
scroll to position [7, 0]
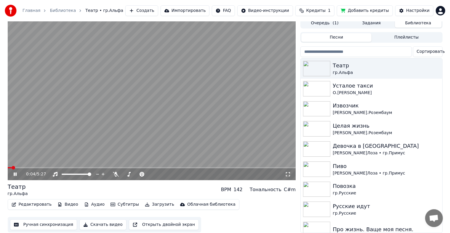
click at [13, 172] on icon at bounding box center [19, 174] width 14 height 5
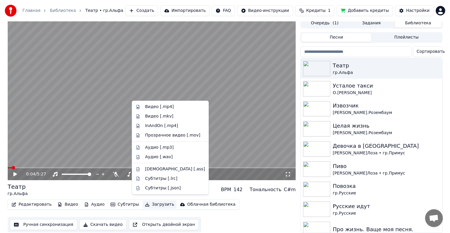
click at [147, 202] on button "Загрузить" at bounding box center [160, 204] width 34 height 8
click at [149, 108] on div "Видео [.mp4]" at bounding box center [159, 107] width 29 height 6
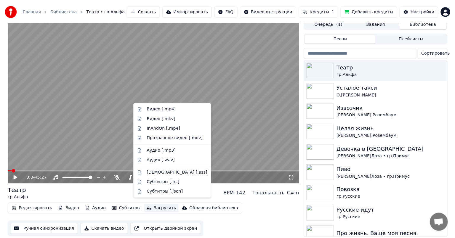
scroll to position [0, 0]
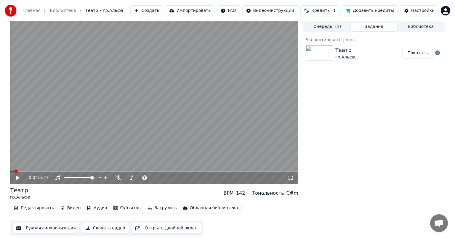
drag, startPoint x: 149, startPoint y: 108, endPoint x: 153, endPoint y: 112, distance: 5.9
click at [149, 108] on video at bounding box center [154, 102] width 288 height 162
click at [437, 51] on icon at bounding box center [437, 52] width 5 height 5
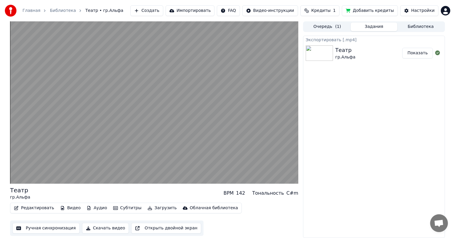
click at [425, 50] on button "Показать" at bounding box center [418, 53] width 31 height 11
click at [324, 9] on span "Кредиты" at bounding box center [321, 11] width 19 height 6
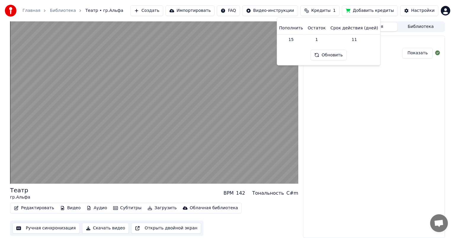
click at [324, 9] on span "Кредиты" at bounding box center [321, 11] width 19 height 6
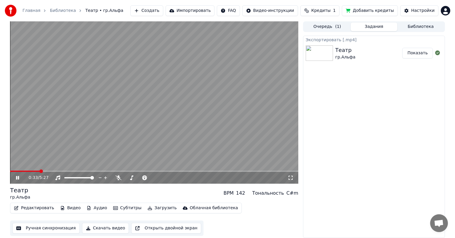
click at [32, 12] on link "Главная" at bounding box center [32, 11] width 18 height 6
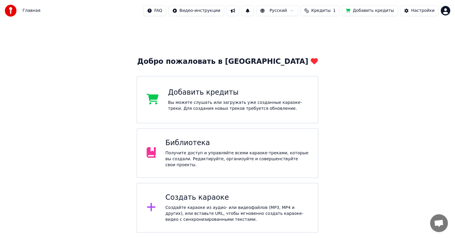
click at [193, 205] on div "Создайте караоке из аудио- или видеофайлов (MP3, MP4 и других), или вставьте UR…" at bounding box center [236, 214] width 143 height 18
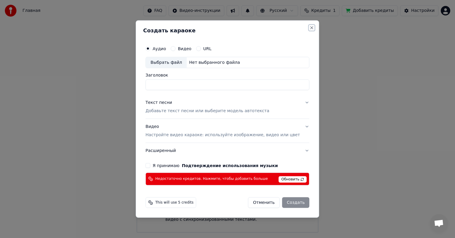
click at [310, 25] on button "Close" at bounding box center [312, 27] width 5 height 5
